Goal: Task Accomplishment & Management: Manage account settings

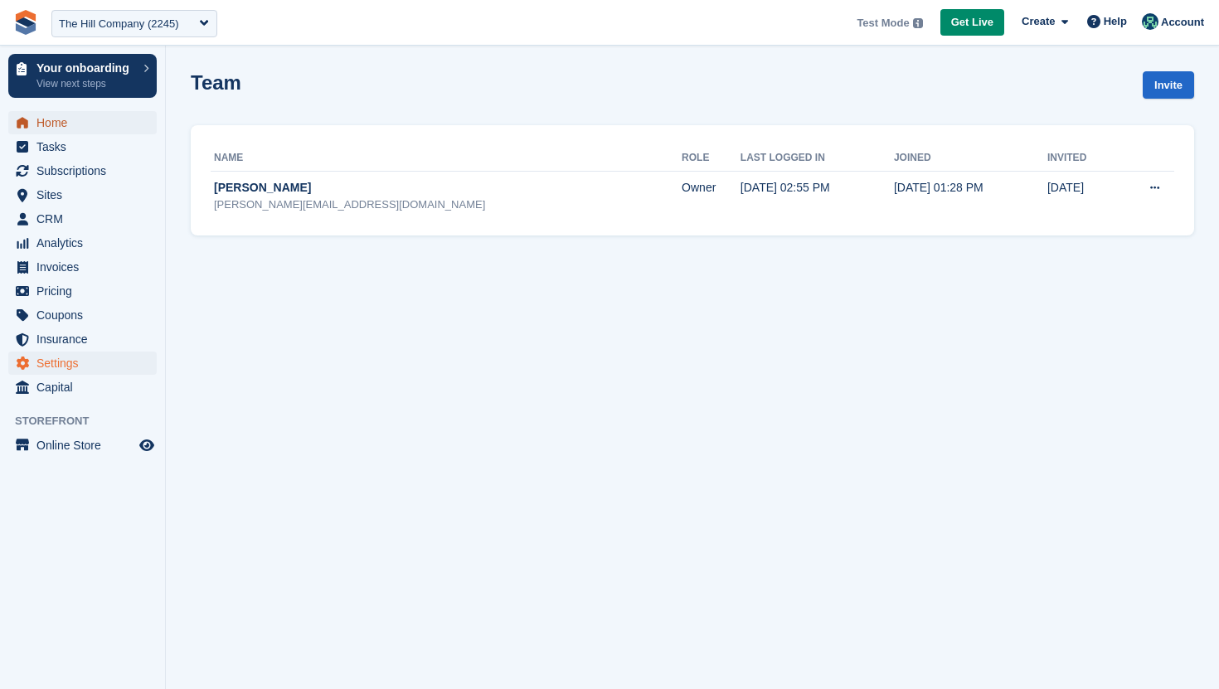
click at [96, 117] on span "Home" at bounding box center [85, 122] width 99 height 23
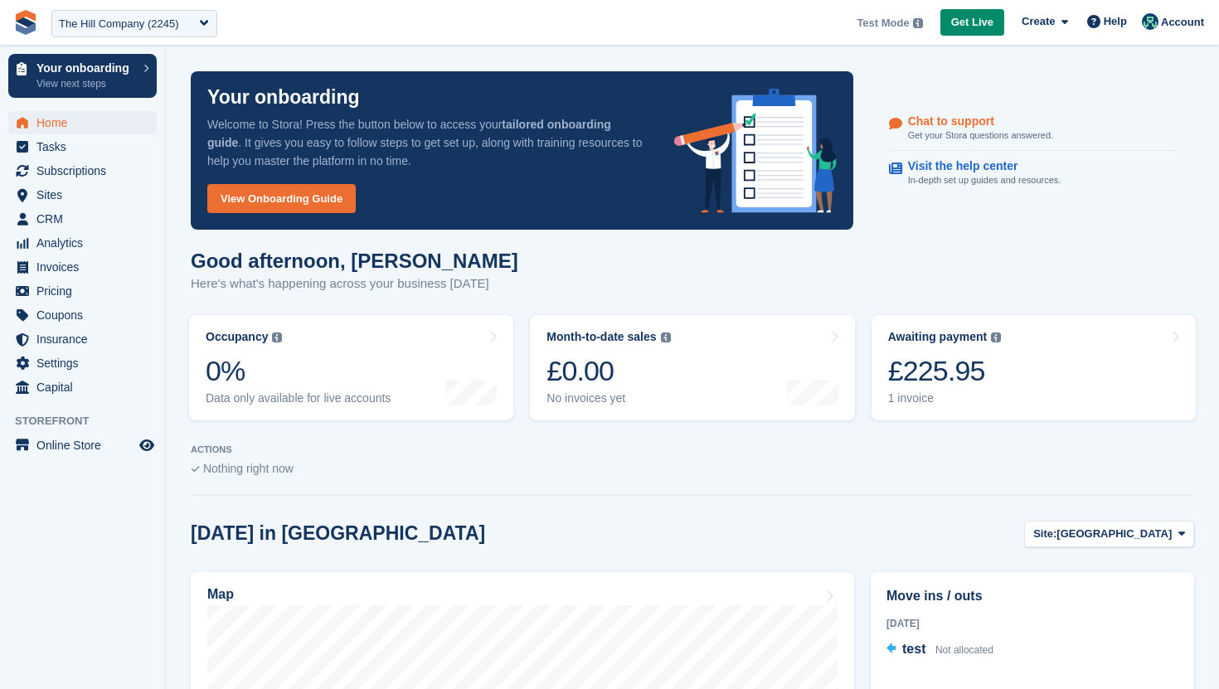
click at [948, 130] on p "Get your Stora questions answered." at bounding box center [980, 135] width 145 height 14
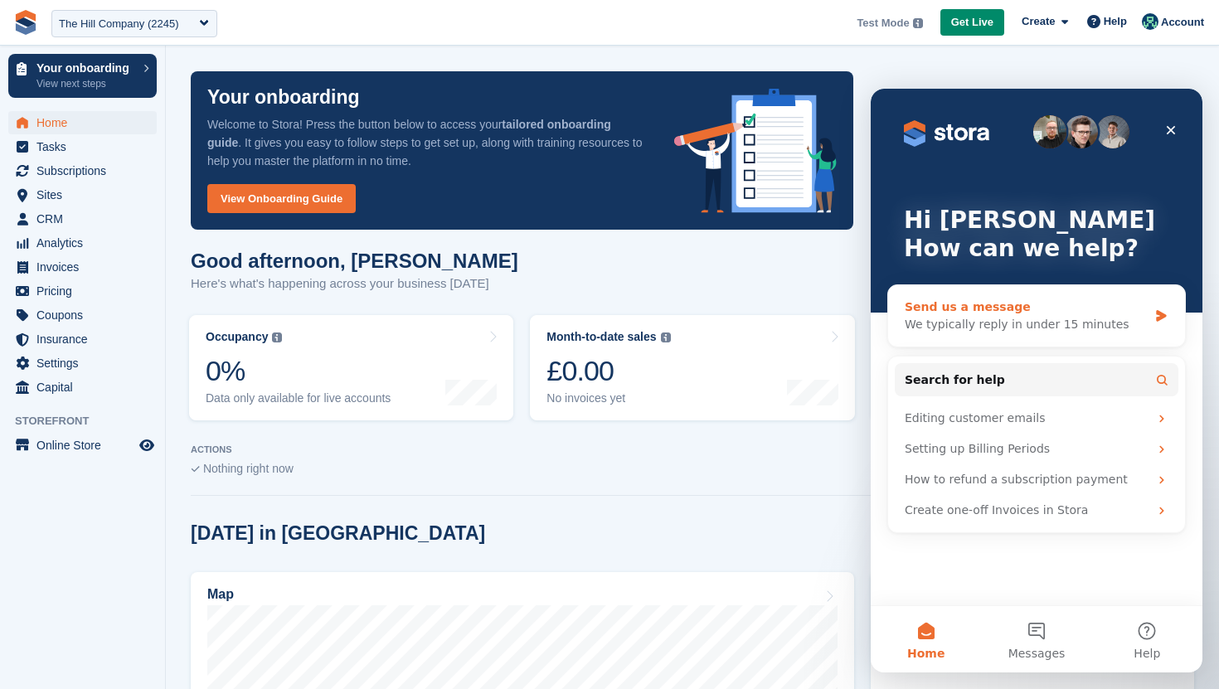
click at [930, 318] on div "We typically reply in under 15 minutes" at bounding box center [1025, 324] width 243 height 17
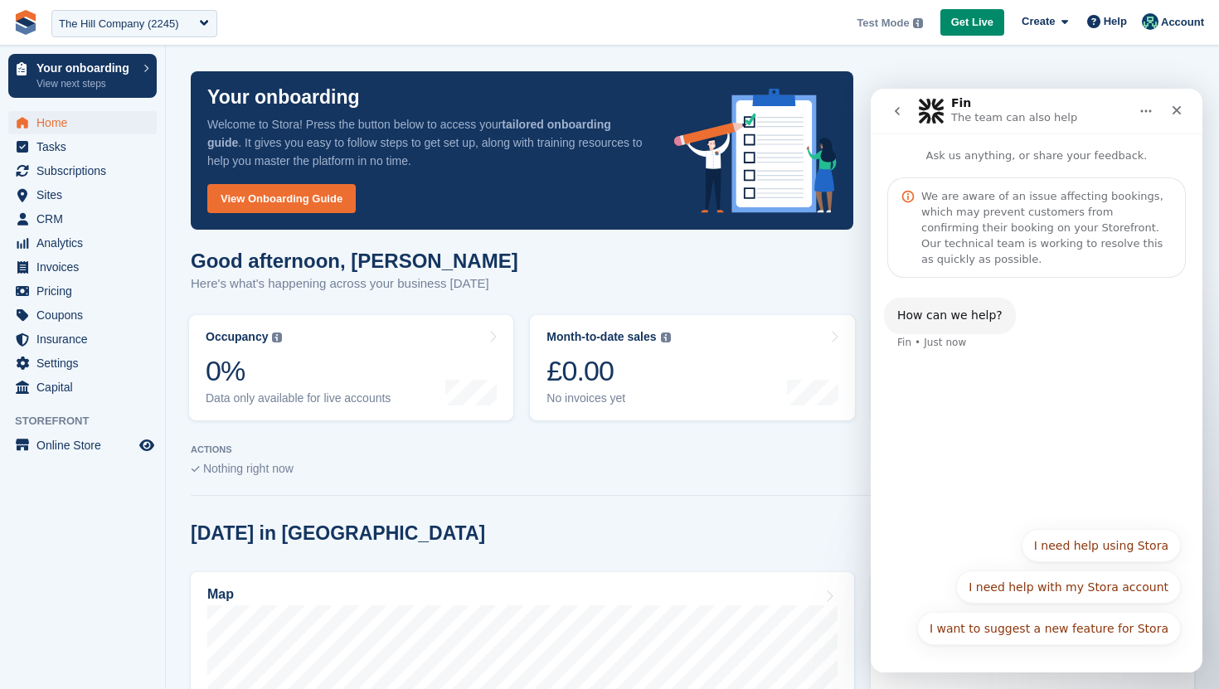
click at [895, 107] on icon "go back" at bounding box center [896, 110] width 13 height 13
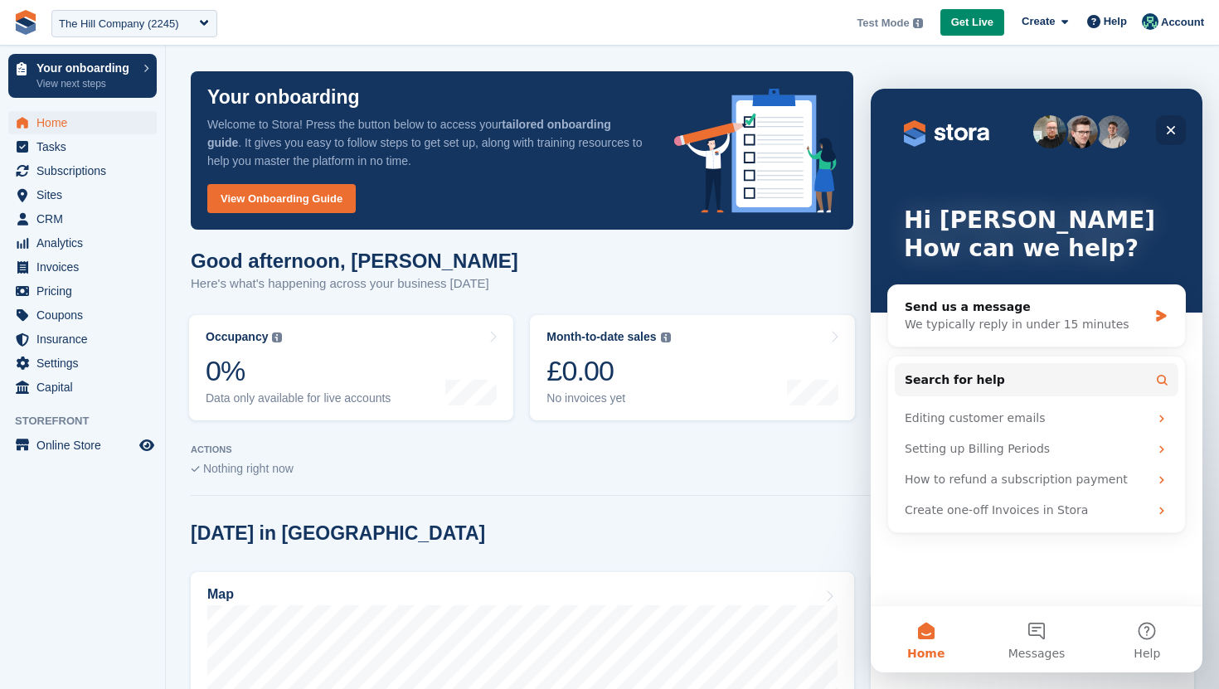
click at [1171, 140] on div "Close" at bounding box center [1171, 130] width 30 height 30
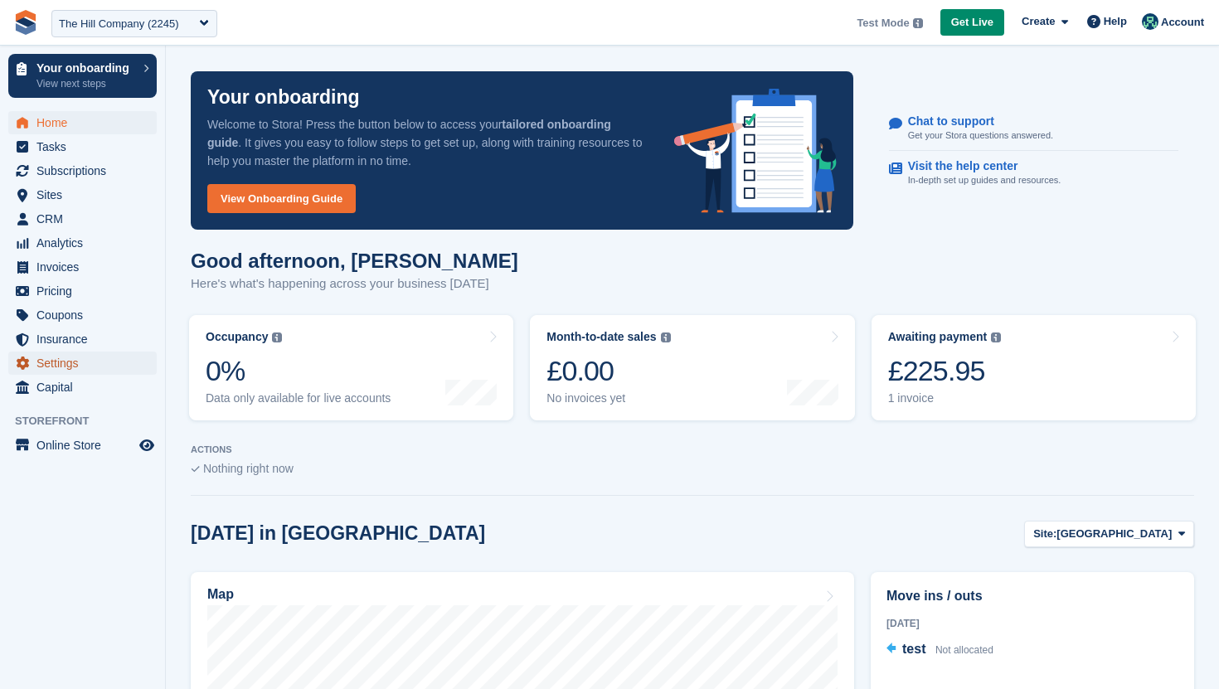
click at [76, 369] on span "Settings" at bounding box center [85, 362] width 99 height 23
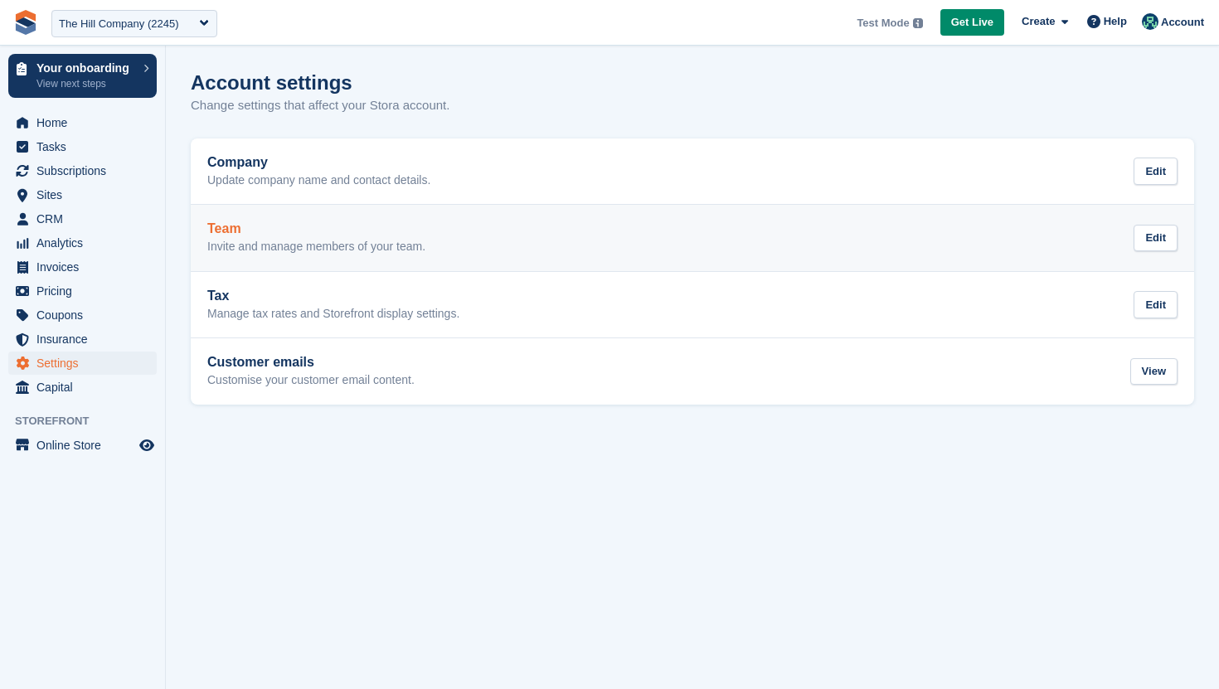
click at [300, 246] on p "Invite and manage members of your team." at bounding box center [316, 247] width 218 height 15
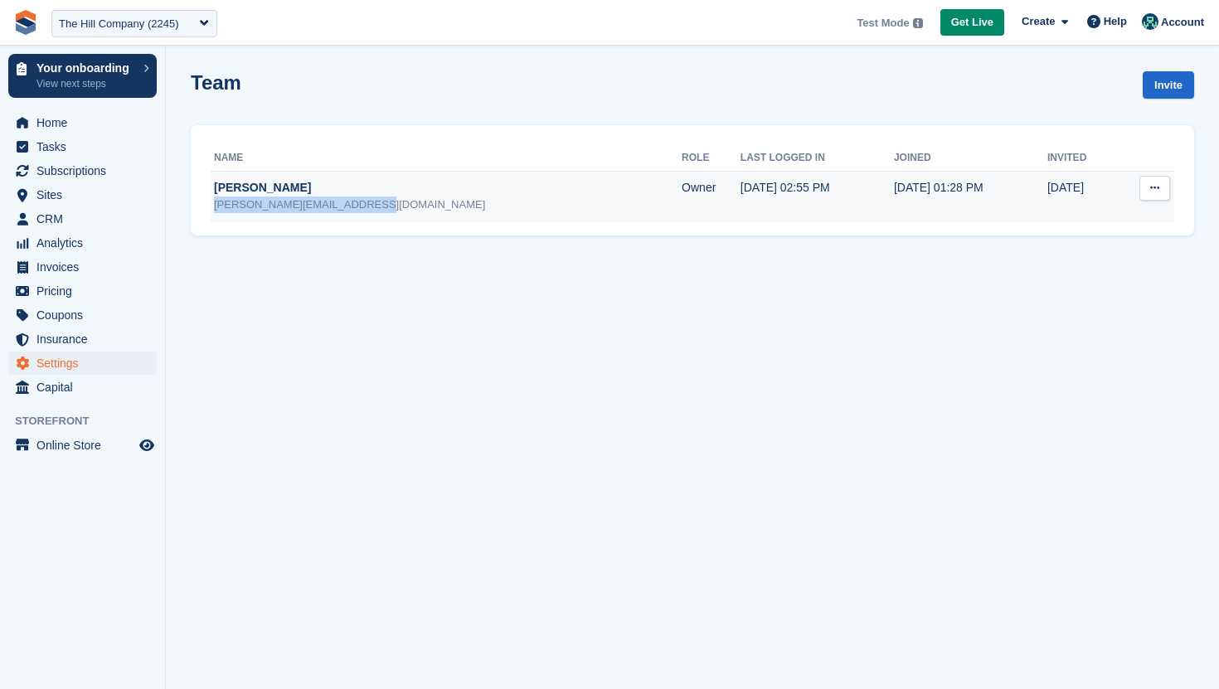
drag, startPoint x: 361, startPoint y: 201, endPoint x: 214, endPoint y: 211, distance: 147.8
click at [214, 211] on div "[PERSON_NAME][EMAIL_ADDRESS][DOMAIN_NAME]" at bounding box center [448, 204] width 468 height 17
copy div "[PERSON_NAME][EMAIL_ADDRESS][DOMAIN_NAME]"
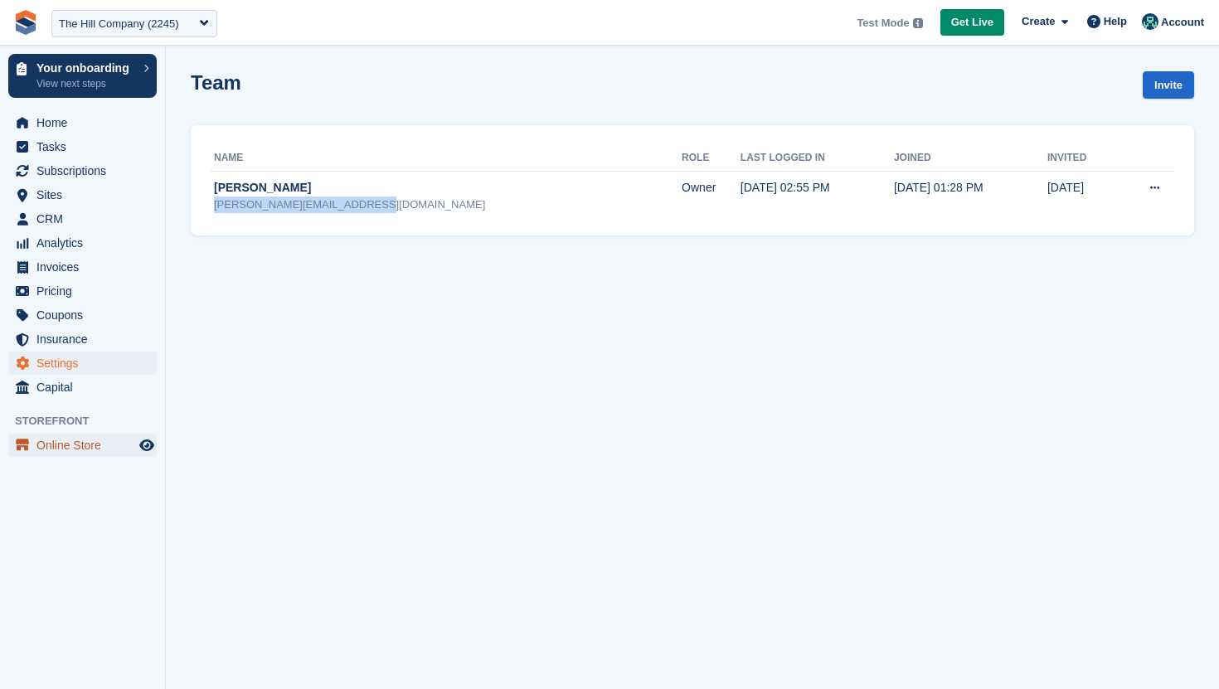
click at [55, 439] on span "Online Store" at bounding box center [85, 445] width 99 height 23
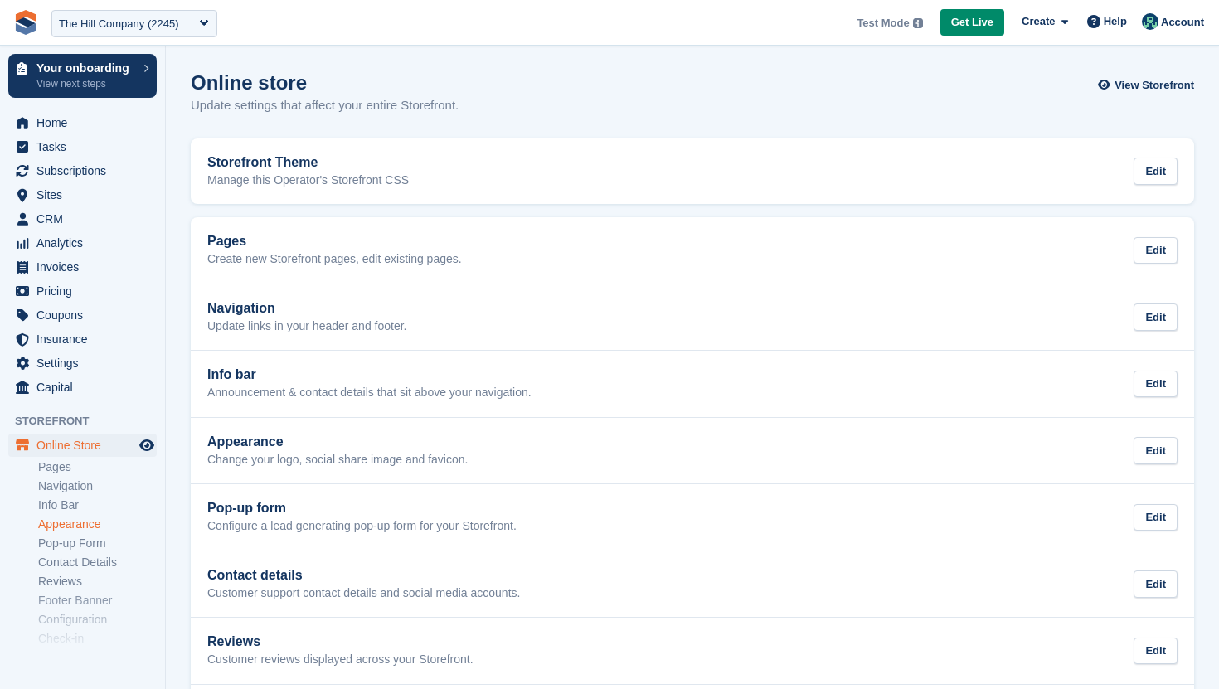
click at [83, 529] on link "Appearance" at bounding box center [97, 524] width 119 height 16
